Goal: Transaction & Acquisition: Download file/media

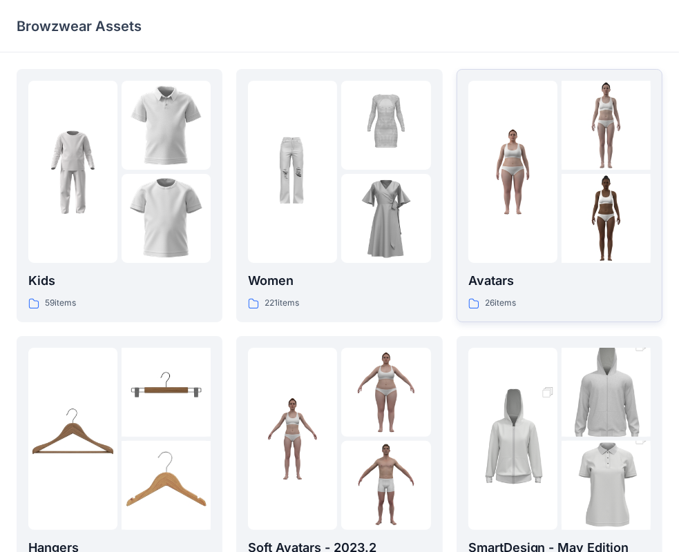
click at [472, 183] on img at bounding box center [512, 172] width 89 height 89
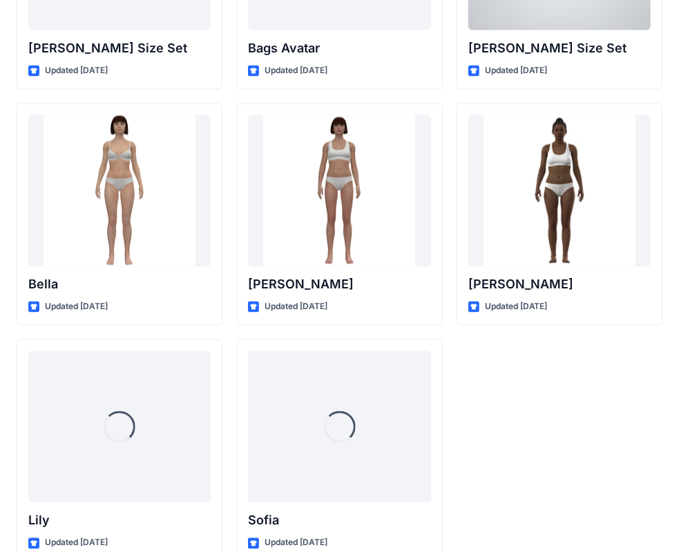
scroll to position [1645, 0]
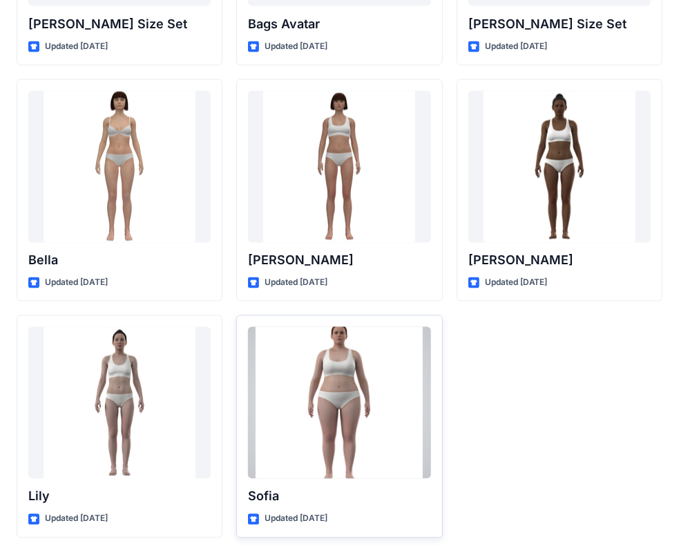
click at [338, 463] on div at bounding box center [339, 403] width 182 height 152
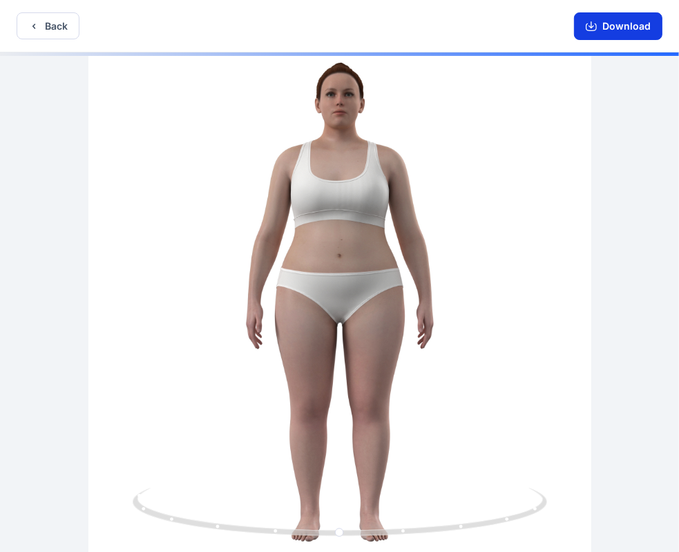
click at [614, 32] on button "Download" at bounding box center [618, 26] width 88 height 28
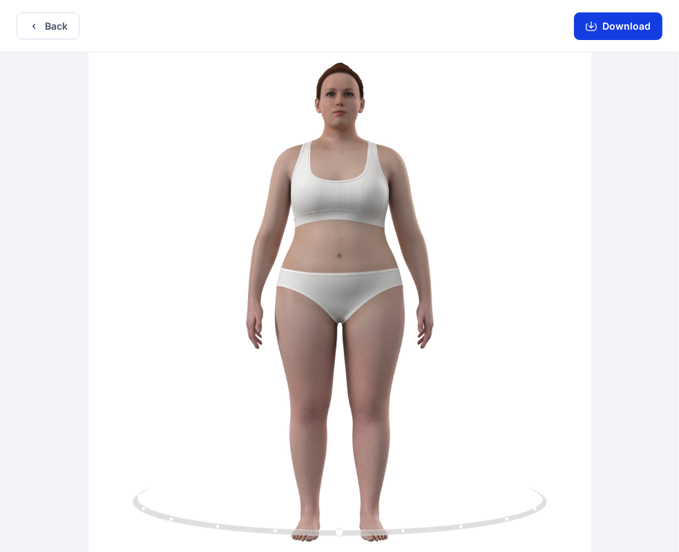
click at [610, 25] on button "Download" at bounding box center [618, 26] width 88 height 28
click at [602, 96] on div at bounding box center [339, 303] width 679 height 503
click at [608, 35] on button "Download" at bounding box center [618, 26] width 88 height 28
drag, startPoint x: 608, startPoint y: 35, endPoint x: 564, endPoint y: 240, distance: 210.3
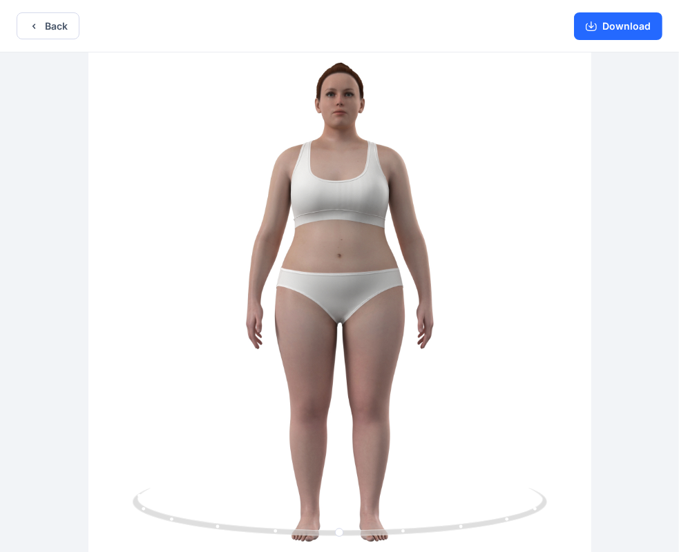
click at [564, 240] on div "Back Download Version History" at bounding box center [339, 277] width 679 height 555
drag, startPoint x: 514, startPoint y: 429, endPoint x: 562, endPoint y: 429, distance: 48.3
click at [562, 429] on div at bounding box center [339, 303] width 679 height 503
